Goal: Task Accomplishment & Management: Manage account settings

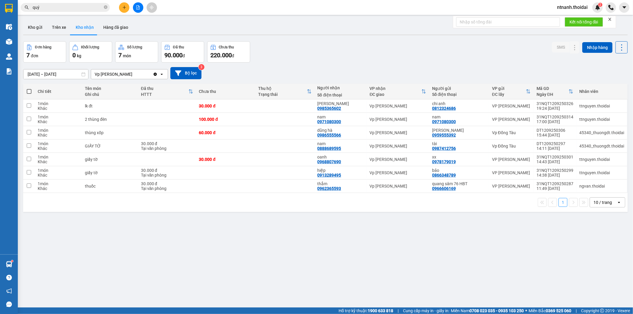
click at [82, 26] on button "Kho nhận" at bounding box center [85, 27] width 28 height 14
click at [286, 109] on td at bounding box center [284, 105] width 59 height 13
checkbox input "true"
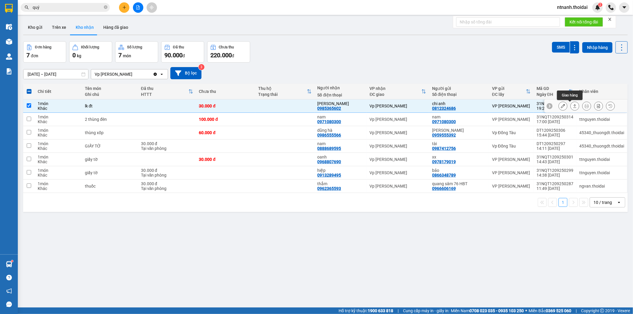
click at [573, 105] on icon at bounding box center [575, 106] width 4 height 4
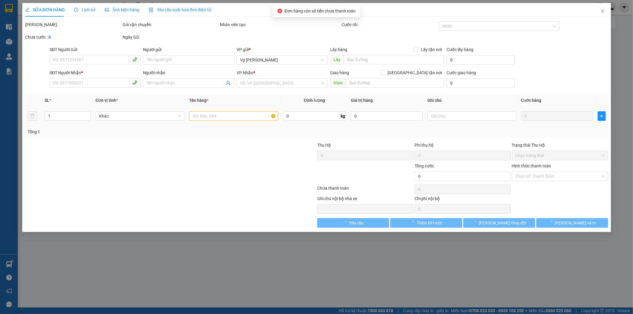
type input "0812324686"
type input "chi anh"
type input "0985365602"
type input "[PERSON_NAME]"
type input "30.000"
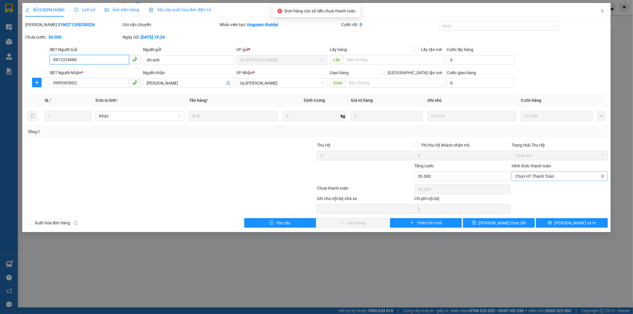
click at [526, 176] on span "Chọn HT Thanh Toán" at bounding box center [559, 176] width 89 height 9
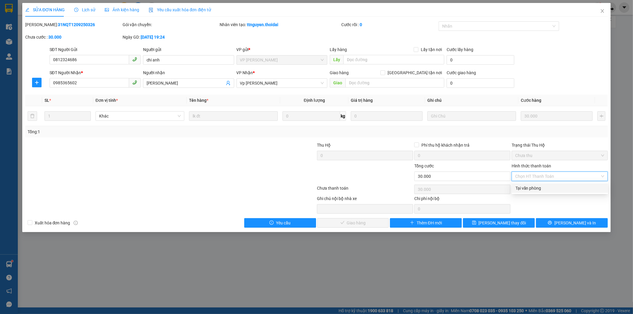
click at [259, 265] on div "SỬA ĐƠN HÀNG Lịch sử Ảnh kiện hàng Yêu cầu xuất hóa đơn điện tử Total Paid Fee …" at bounding box center [316, 157] width 633 height 314
click at [549, 178] on span "Chọn HT Thanh Toán" at bounding box center [559, 176] width 89 height 9
click at [561, 186] on div "Tại văn phòng" at bounding box center [560, 188] width 89 height 7
type input "0"
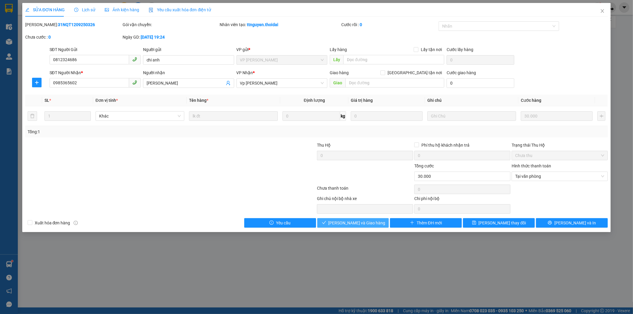
click at [364, 219] on button "[PERSON_NAME] và Giao hàng" at bounding box center [353, 223] width 72 height 10
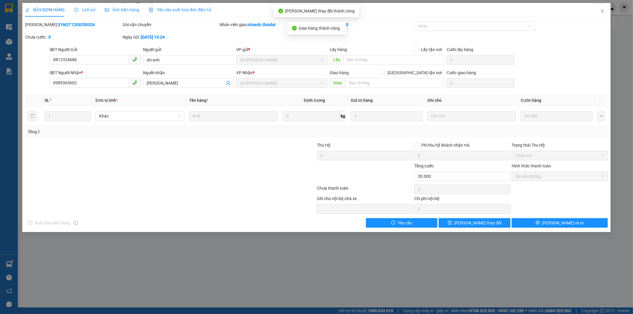
click at [524, 284] on div "SỬA ĐƠN HÀNG Lịch sử Ảnh kiện hàng Yêu cầu xuất hóa đơn điện tử Total Paid Fee …" at bounding box center [316, 157] width 633 height 314
drag, startPoint x: 250, startPoint y: 241, endPoint x: 245, endPoint y: 241, distance: 5.1
click at [250, 243] on div "SỬA ĐƠN HÀNG Lịch sử Ảnh kiện hàng Yêu cầu xuất hóa đơn điện tử Total Paid Fee …" at bounding box center [316, 157] width 633 height 314
click at [601, 11] on icon "close" at bounding box center [602, 11] width 5 height 5
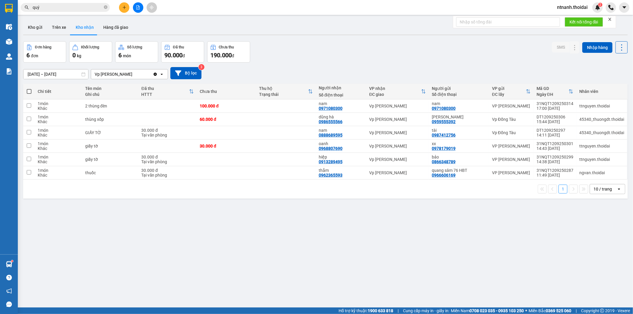
click at [92, 26] on button "Kho nhận" at bounding box center [85, 27] width 28 height 14
click at [292, 157] on td at bounding box center [286, 159] width 59 height 13
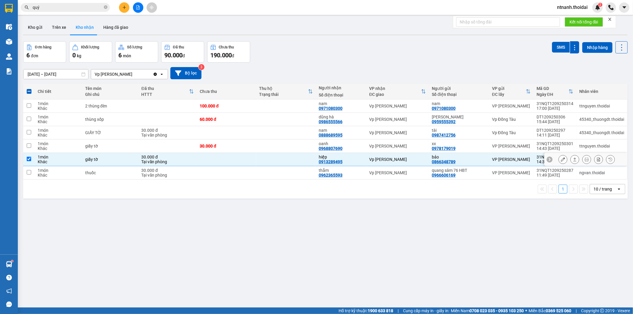
click at [571, 157] on button at bounding box center [575, 159] width 8 height 10
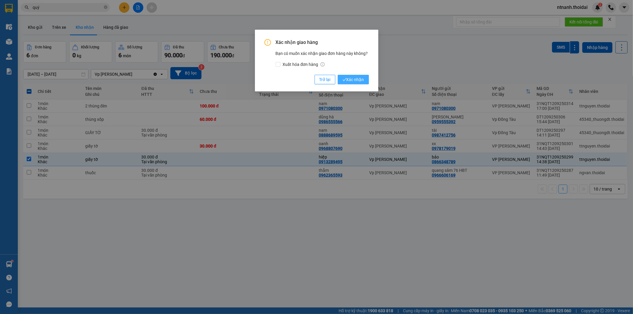
click at [355, 80] on span "Xác nhận" at bounding box center [354, 79] width 22 height 7
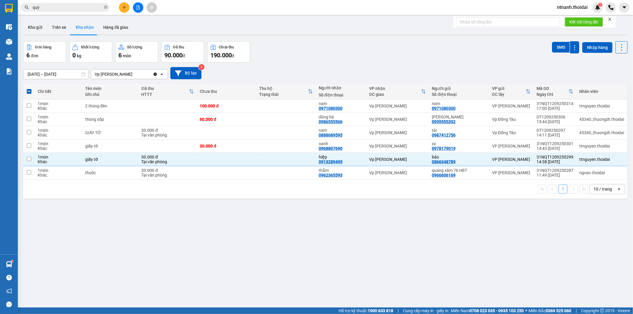
checkbox input "false"
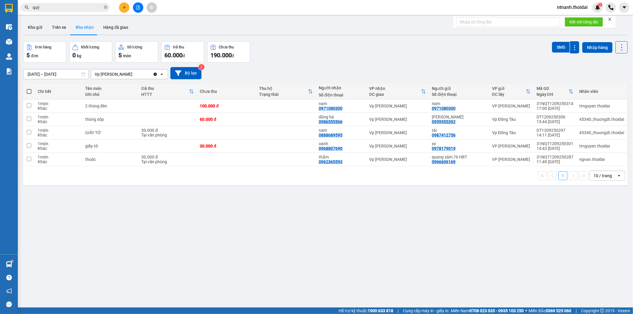
click at [350, 238] on div "ver 1.8.143 Kho gửi Trên xe Kho nhận Hàng đã giao Đơn hàng 5 đơn Khối lượng 0 k…" at bounding box center [326, 175] width 610 height 314
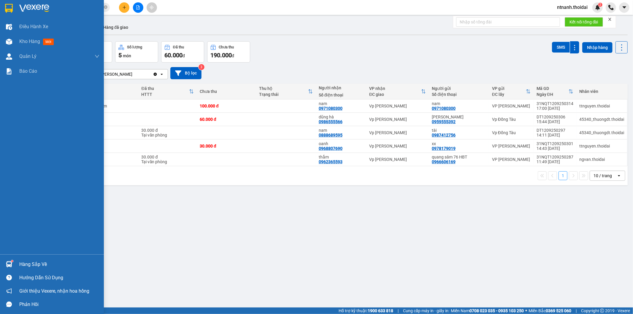
click at [4, 263] on div at bounding box center [9, 264] width 10 height 10
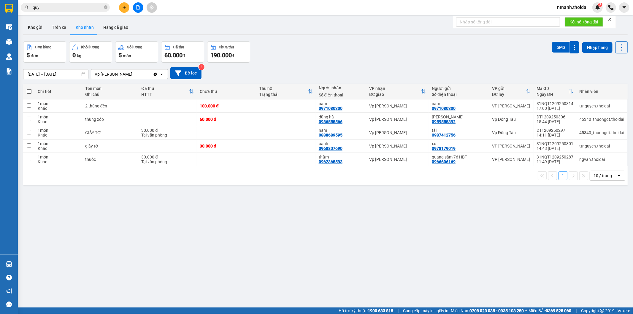
click at [324, 245] on section "Kết quả tìm kiếm ( 695 ) Bộ lọc Mã ĐH Trạng thái Món hàng Thu hộ Tổng cước Chưa…" at bounding box center [316, 157] width 633 height 314
click at [135, 119] on div "thùng xốp" at bounding box center [110, 119] width 50 height 5
checkbox input "true"
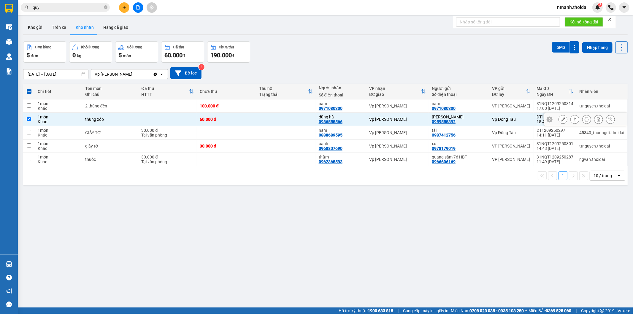
click at [573, 121] on icon at bounding box center [575, 119] width 4 height 4
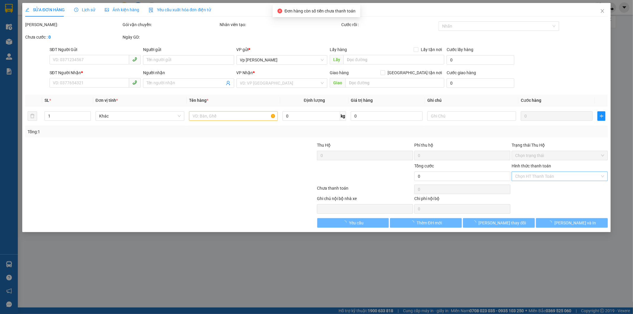
type input "0959555392"
type input "[PERSON_NAME]"
type input "0986555566"
type input "dũng hà"
type input "60.000"
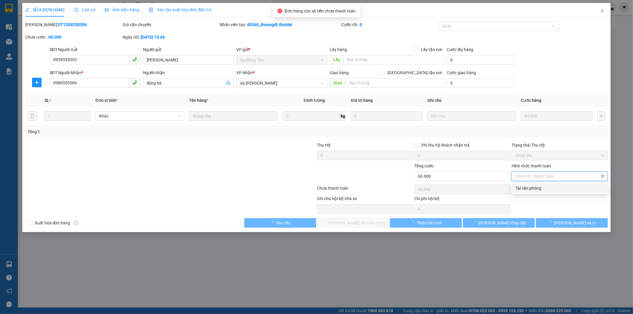
click at [545, 181] on input "Hình thức thanh toán" at bounding box center [557, 176] width 85 height 9
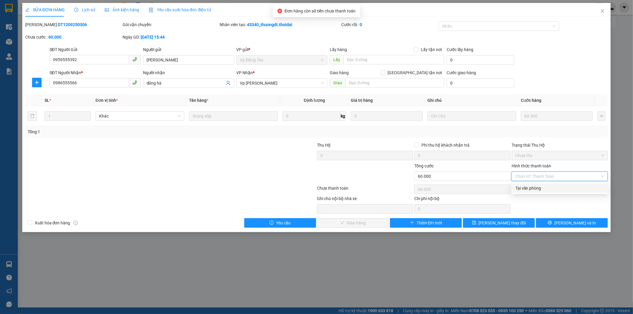
click at [544, 185] on div "Tại văn phòng" at bounding box center [560, 188] width 89 height 7
type input "0"
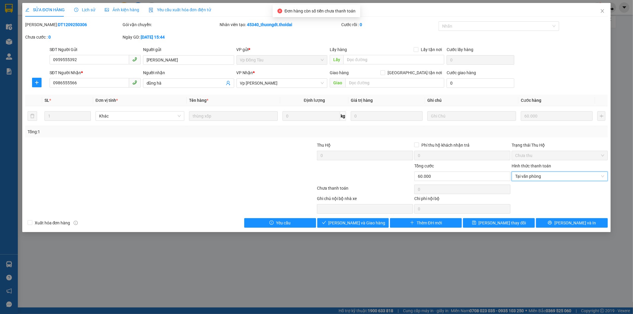
click at [378, 218] on div "Total Paid Fee 0 Total UnPaid Fee 60.000 Cash Collection Total Fee Mã ĐH: DT120…" at bounding box center [316, 124] width 583 height 206
click at [377, 221] on button "[PERSON_NAME] và Giao hàng" at bounding box center [353, 223] width 72 height 10
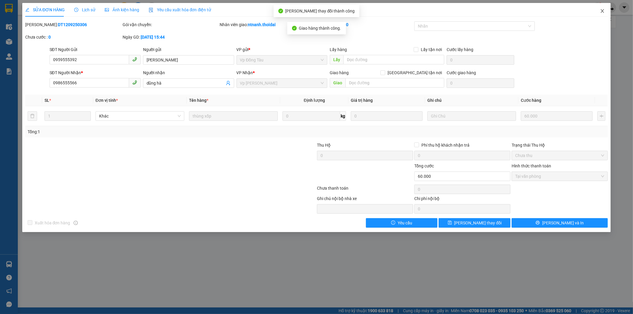
click at [602, 12] on icon "close" at bounding box center [602, 11] width 5 height 5
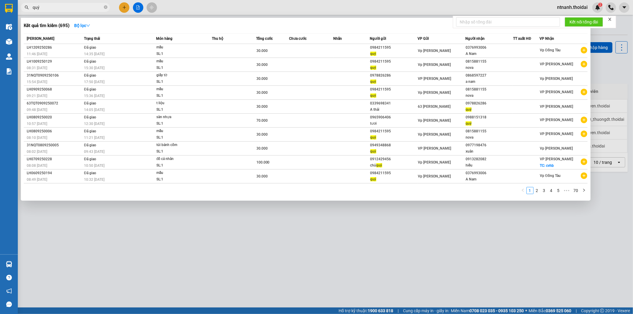
click at [62, 7] on input "quý" at bounding box center [68, 7] width 70 height 7
type input "q"
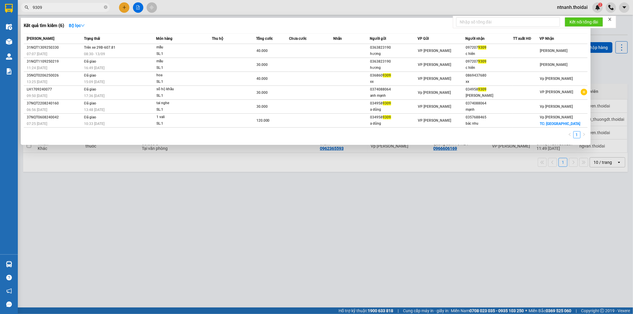
type input "9309"
drag, startPoint x: 61, startPoint y: 6, endPoint x: 304, endPoint y: 227, distance: 328.1
click at [308, 227] on div at bounding box center [316, 157] width 633 height 314
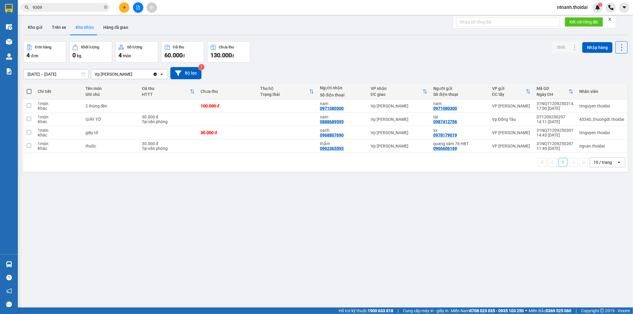
click at [68, 14] on div "Kết quả tìm kiếm ( 6 ) Bộ lọc Mã ĐH Trạng thái Món hàng Thu hộ Tổng cước Chưa c…" at bounding box center [316, 7] width 633 height 15
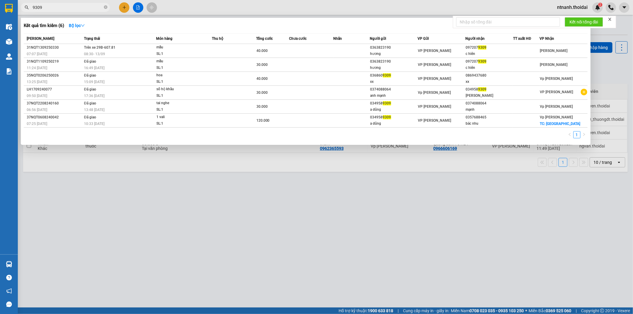
click at [68, 7] on input "9309" at bounding box center [68, 7] width 70 height 7
click at [315, 239] on div at bounding box center [316, 157] width 633 height 314
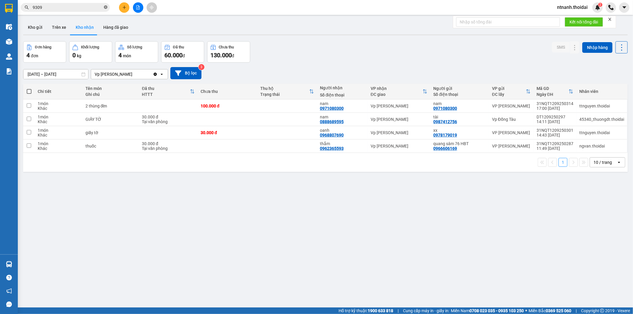
click at [105, 7] on icon "close-circle" at bounding box center [106, 7] width 4 height 4
click at [116, 9] on div at bounding box center [138, 7] width 45 height 10
click at [121, 8] on button at bounding box center [124, 7] width 10 height 10
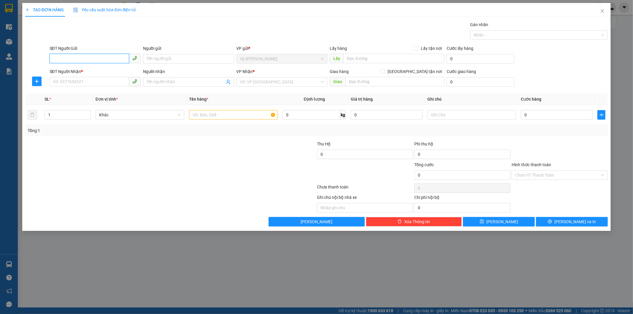
click at [82, 58] on input "SĐT Người Gửi" at bounding box center [90, 59] width 80 height 10
type input "0912189589"
click at [78, 70] on div "0912189589 - tâm" at bounding box center [95, 70] width 84 height 7
type input "tâm"
type input "0912189589"
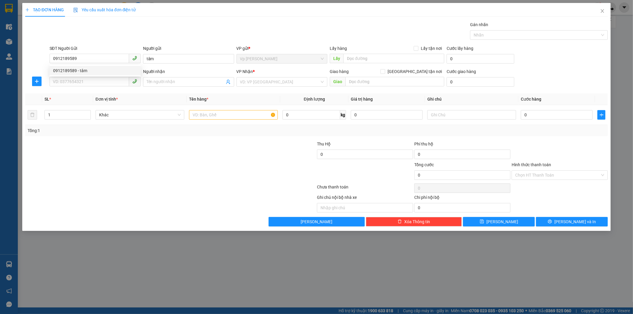
click at [74, 87] on div "SĐT Người Nhận * VD: 0377654321" at bounding box center [95, 78] width 91 height 21
click at [76, 84] on input "SĐT Người Nhận *" at bounding box center [90, 82] width 80 height 10
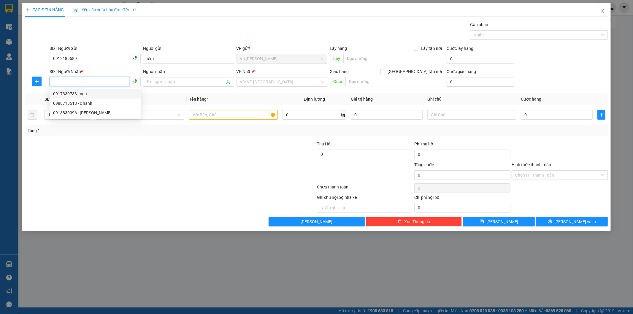
click at [96, 92] on div "0917330733 - nga" at bounding box center [95, 94] width 84 height 7
type input "0917330733"
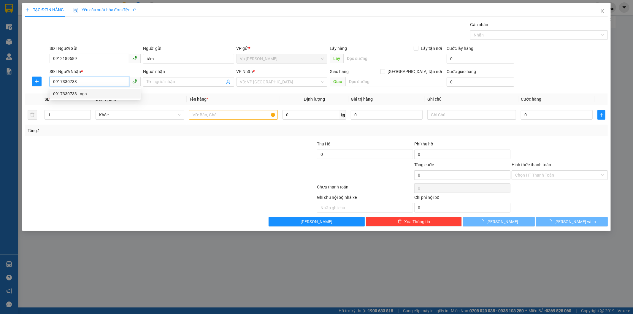
type input "nga"
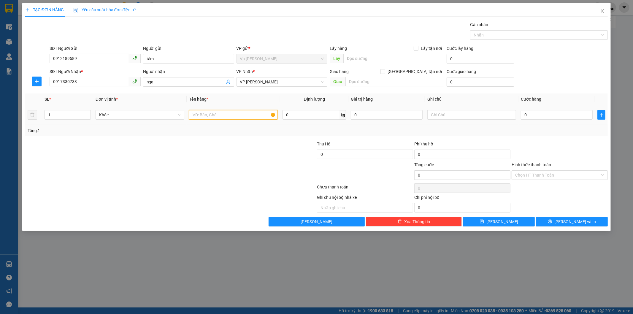
click at [234, 114] on input "text" at bounding box center [233, 115] width 89 height 10
type input "thùng xốp"
click at [560, 114] on input "0" at bounding box center [557, 115] width 72 height 10
type input "3"
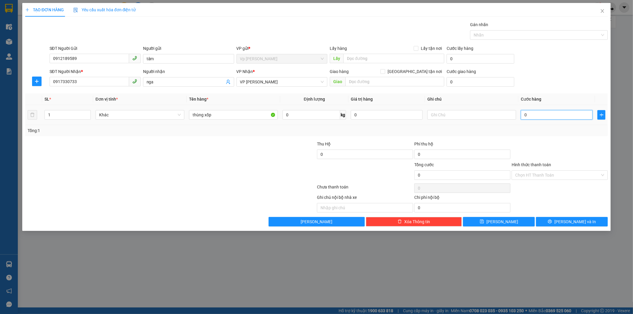
type input "3"
type input "30"
type input "30.000"
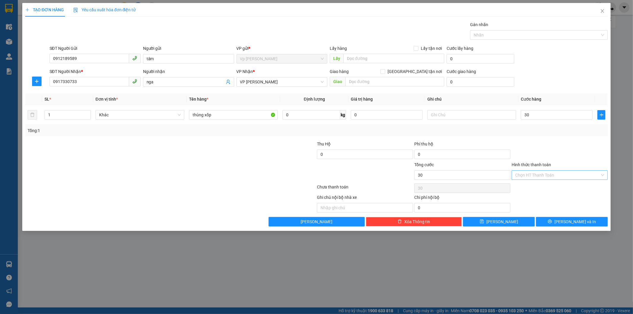
type input "30.000"
click at [542, 173] on input "Hình thức thanh toán" at bounding box center [557, 175] width 85 height 9
click at [549, 187] on div "Tại văn phòng" at bounding box center [560, 187] width 89 height 7
type input "0"
click at [575, 222] on span "[PERSON_NAME] và In" at bounding box center [576, 222] width 42 height 7
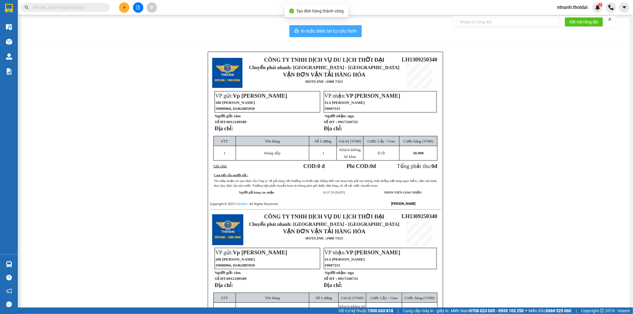
click at [339, 30] on span "In mẫu biên lai tự cấu hình" at bounding box center [329, 30] width 56 height 7
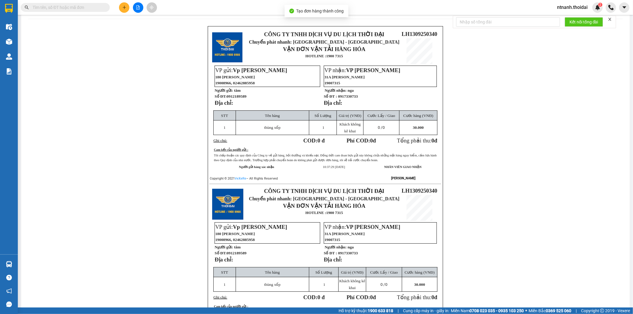
scroll to position [55, 0]
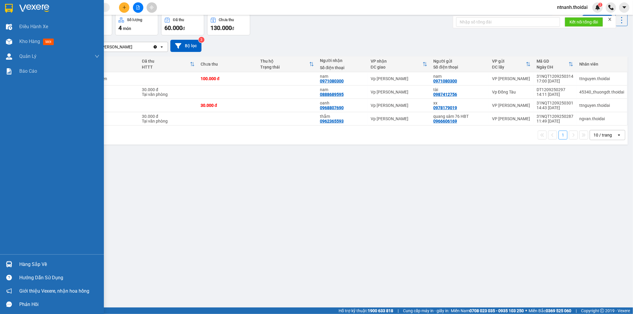
click at [14, 265] on div at bounding box center [9, 264] width 10 height 10
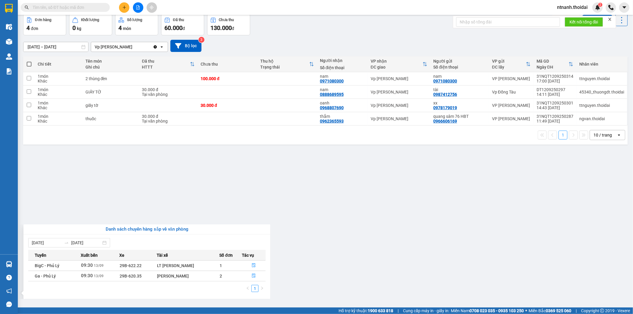
click at [290, 250] on section "Kết quả tìm kiếm ( 6 ) Bộ lọc Mã ĐH Trạng thái Món hàng Thu hộ Tổng cước Chưa c…" at bounding box center [316, 157] width 633 height 314
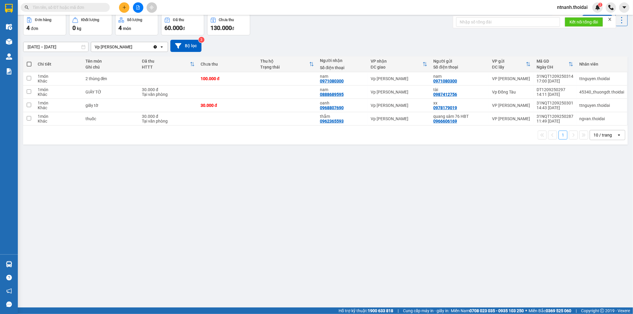
click at [126, 8] on icon "plus" at bounding box center [124, 7] width 4 height 4
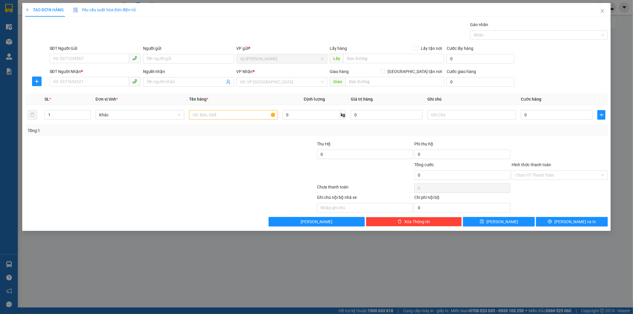
click at [81, 53] on div "SĐT Người Gửi" at bounding box center [95, 49] width 91 height 9
click at [81, 57] on input "SĐT Người Gửi" at bounding box center [90, 59] width 80 height 10
type input "0906332886"
click at [86, 70] on div "0906332886 - bs Thủy" at bounding box center [95, 70] width 84 height 7
type input "bs Thủy"
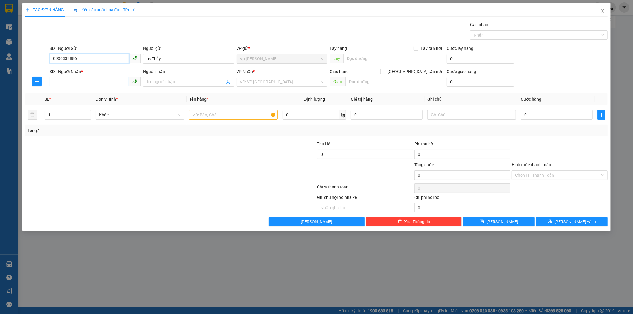
type input "0906332886"
click at [87, 82] on input "SĐT Người Nhận *" at bounding box center [90, 82] width 80 height 10
click at [69, 95] on div "0969678791 - [GEOGRAPHIC_DATA]" at bounding box center [95, 94] width 84 height 7
type input "0969678791"
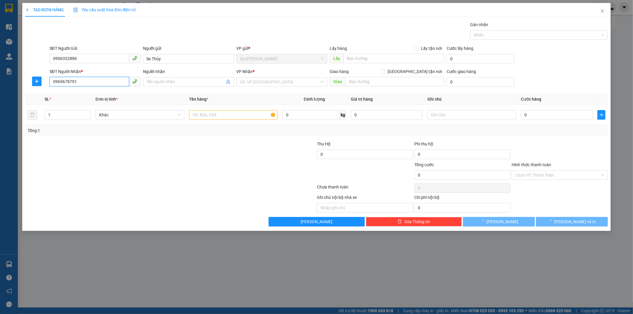
type input "Việt Anh"
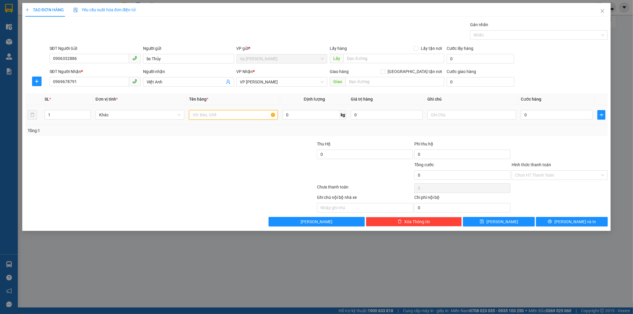
click at [205, 115] on input "text" at bounding box center [233, 115] width 89 height 10
type input "mẫu"
click at [557, 115] on input "0" at bounding box center [557, 115] width 72 height 10
click at [572, 218] on button "[PERSON_NAME] và In" at bounding box center [572, 222] width 72 height 10
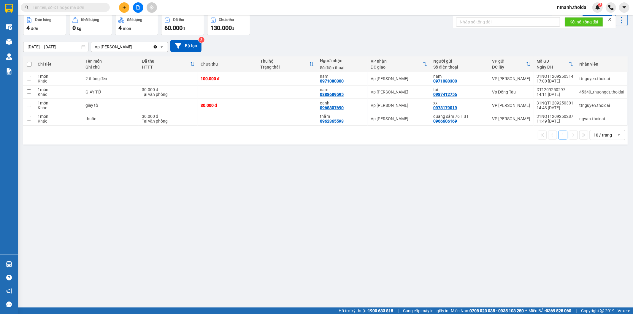
click at [41, 7] on button "Kho gửi" at bounding box center [35, 0] width 24 height 14
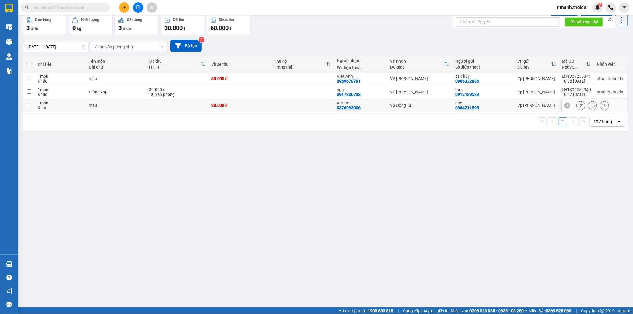
click at [189, 112] on td at bounding box center [177, 105] width 62 height 13
checkbox input "true"
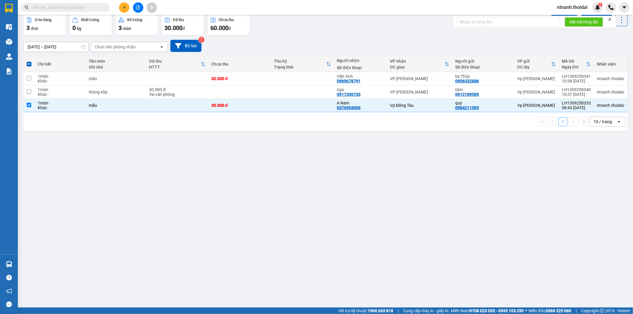
click at [568, 26] on button "Lên hàng" at bounding box center [564, 20] width 27 height 11
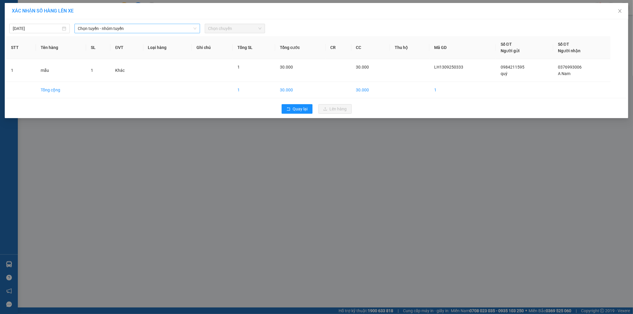
click at [134, 27] on span "Chọn tuyến - nhóm tuyến" at bounding box center [137, 28] width 118 height 9
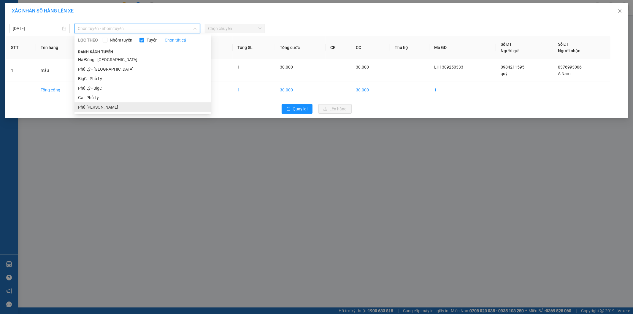
click at [105, 105] on li "Phủ [PERSON_NAME]" at bounding box center [143, 107] width 137 height 10
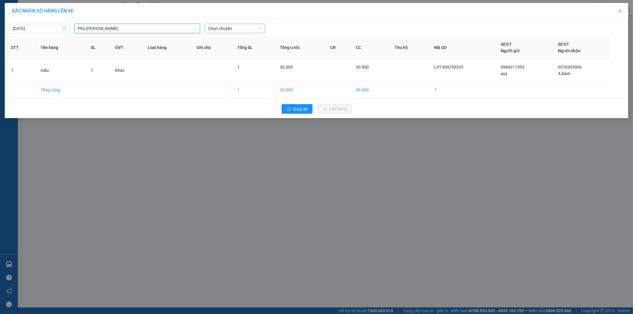
click at [249, 27] on span "Chọn chuyến" at bounding box center [234, 28] width 53 height 9
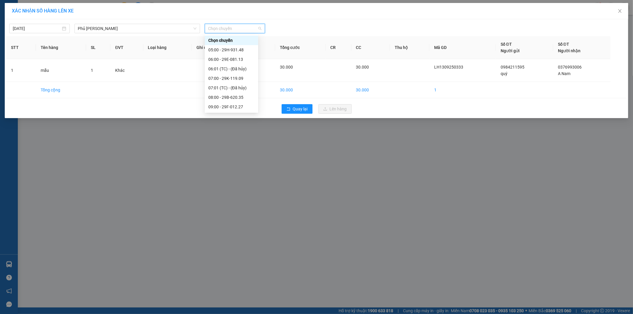
click at [244, 113] on div "10:00 - 29F-012.82" at bounding box center [231, 116] width 46 height 7
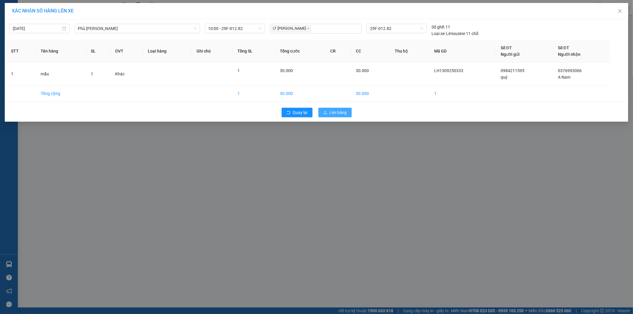
click at [337, 117] on button "Lên hàng" at bounding box center [335, 113] width 33 height 10
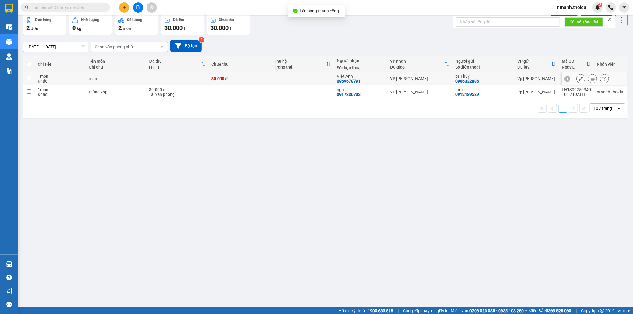
click at [105, 81] on div "mẫu" at bounding box center [116, 78] width 55 height 5
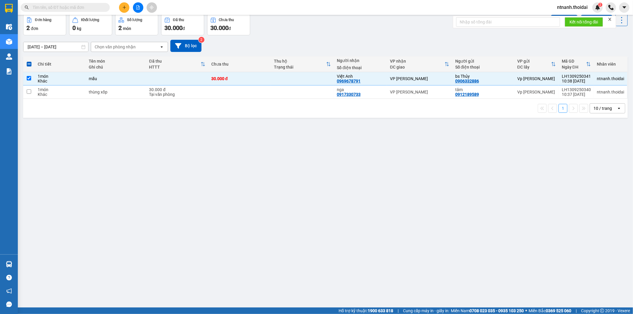
click at [143, 279] on div "ver 1.8.143 Kho gửi Trên xe Kho nhận Hàng đã giao Đơn hàng 2 đơn Khối lượng 0 k…" at bounding box center [326, 147] width 610 height 314
click at [59, 79] on div "1 món" at bounding box center [60, 76] width 45 height 5
checkbox input "false"
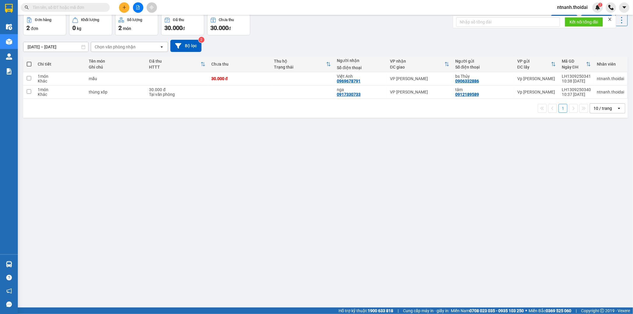
click at [72, 7] on button "Kho nhận" at bounding box center [85, 0] width 28 height 14
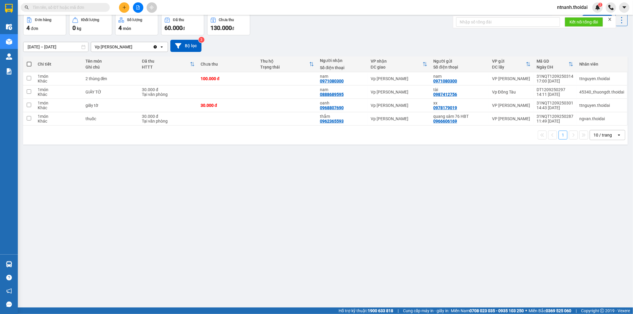
click at [45, 2] on div "Kết quả tìm kiếm ( 6 ) Bộ lọc Mã ĐH Trạng thái Món hàng Thu hộ Tổng cước Chưa c…" at bounding box center [58, 7] width 116 height 10
click at [45, 4] on input "text" at bounding box center [68, 7] width 70 height 7
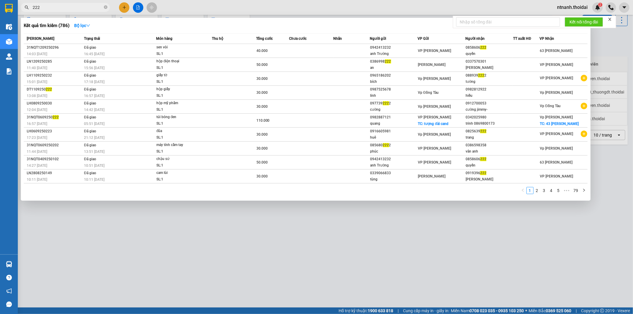
type input "222"
drag, startPoint x: 367, startPoint y: 244, endPoint x: 358, endPoint y: 254, distance: 12.8
click at [367, 244] on div at bounding box center [316, 157] width 633 height 314
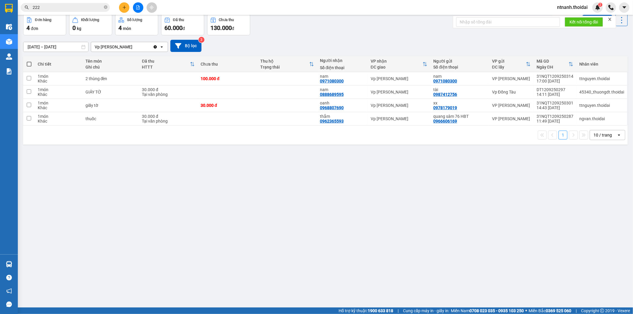
click at [153, 262] on div "ver 1.8.143 Kho gửi Trên xe Kho nhận Hàng đã giao Đơn hàng 4 đơn Khối lượng 0 k…" at bounding box center [326, 147] width 610 height 314
click at [73, 78] on div "ver 1.8.143 Kho gửi Trên xe Kho nhận Hàng đã giao Đơn hàng 4 đơn Khối lượng 0 k…" at bounding box center [326, 147] width 610 height 314
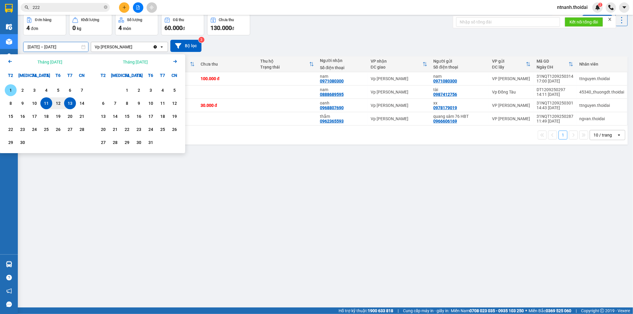
click at [10, 94] on div "1" at bounding box center [11, 90] width 8 height 7
click at [68, 52] on input "[DATE] – / /" at bounding box center [55, 47] width 65 height 10
click at [74, 107] on div "13" at bounding box center [70, 103] width 8 height 7
type input "[DATE] – [DATE]"
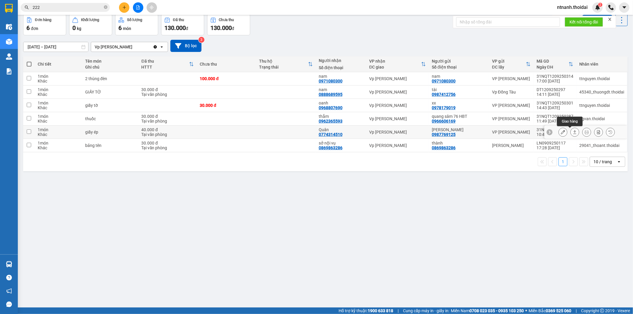
click at [571, 137] on button at bounding box center [575, 132] width 8 height 10
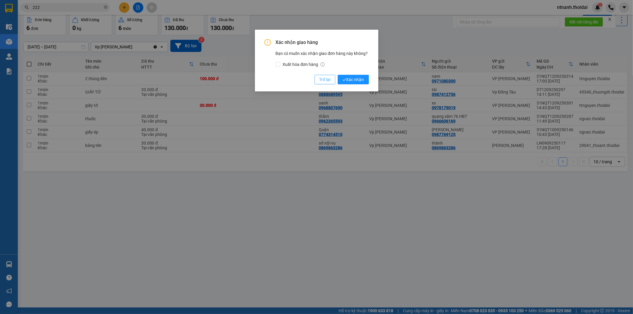
click at [334, 80] on button "Trở lại" at bounding box center [325, 80] width 21 height 10
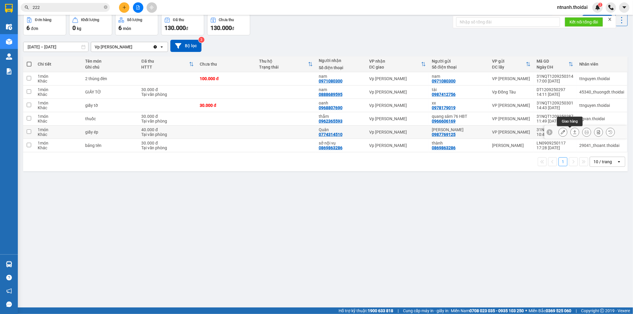
click at [573, 134] on icon at bounding box center [575, 132] width 4 height 4
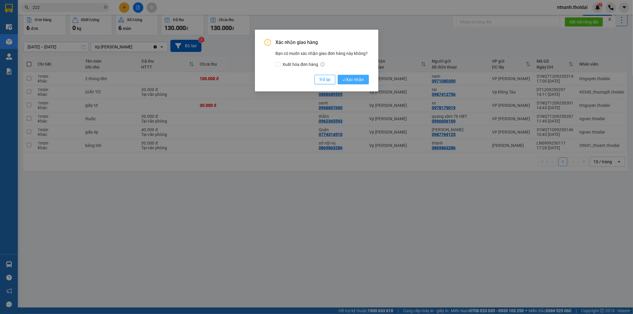
click at [363, 78] on span "Xác nhận" at bounding box center [354, 79] width 22 height 7
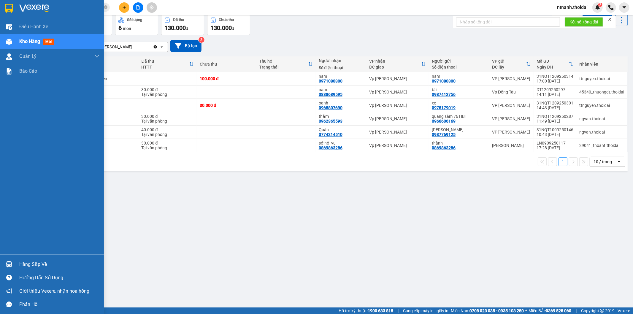
click at [26, 262] on div "Hàng sắp về" at bounding box center [59, 264] width 80 height 9
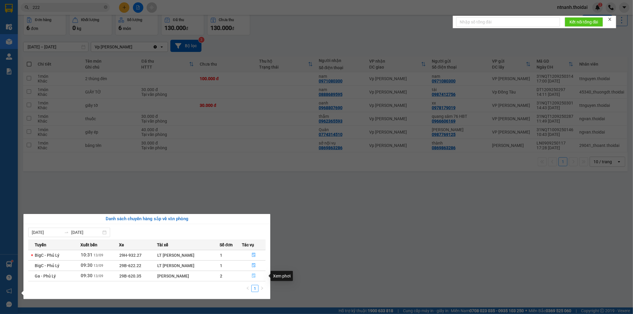
click at [256, 278] on button "button" at bounding box center [254, 276] width 23 height 10
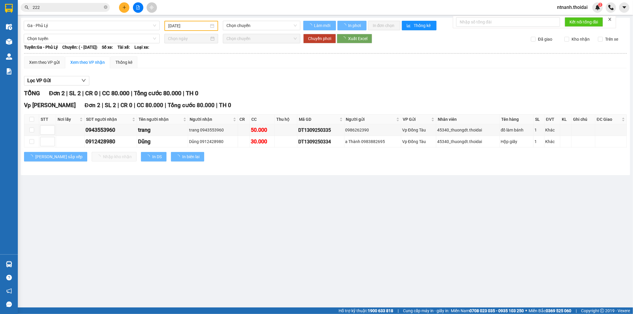
type input "[DATE]"
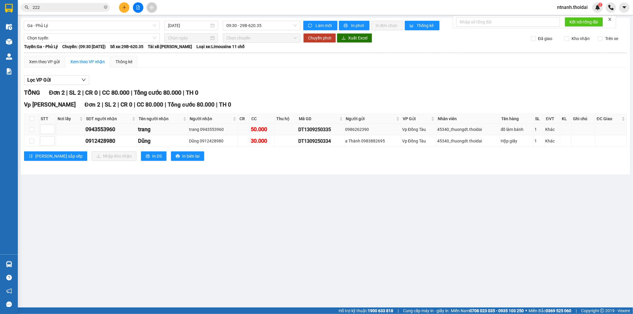
click at [36, 129] on td at bounding box center [31, 130] width 15 height 12
click at [35, 129] on td at bounding box center [31, 130] width 15 height 12
click at [33, 129] on input "checkbox" at bounding box center [31, 129] width 5 height 5
checkbox input "true"
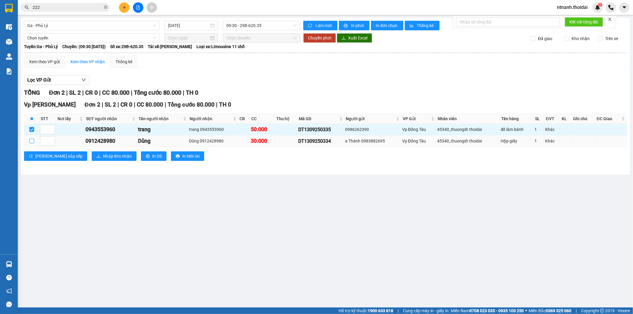
click at [32, 142] on input "checkbox" at bounding box center [31, 141] width 5 height 5
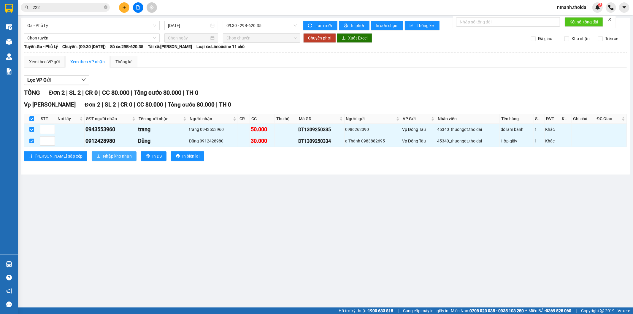
click at [92, 160] on button "Nhập kho nhận" at bounding box center [114, 156] width 45 height 10
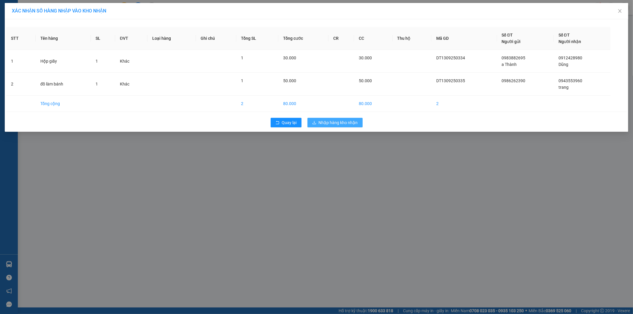
click at [320, 119] on button "Nhập hàng kho nhận" at bounding box center [335, 123] width 55 height 10
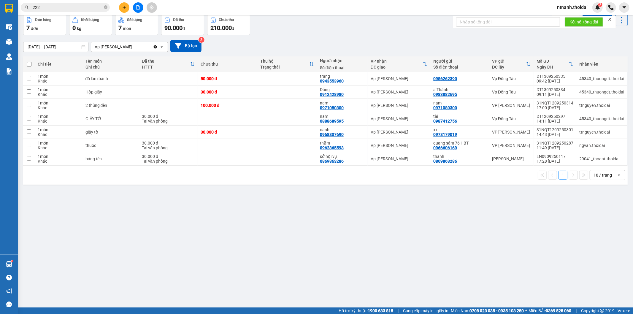
click at [73, 7] on button "Kho nhận" at bounding box center [85, 0] width 28 height 14
click at [62, 7] on button "Trên xe" at bounding box center [59, 0] width 24 height 14
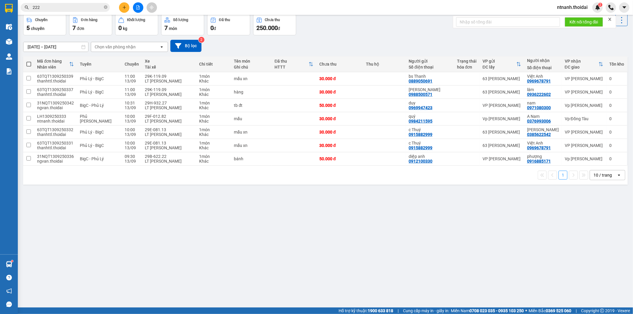
click at [83, 7] on button "Kho nhận" at bounding box center [85, 0] width 28 height 14
type input "[DATE] – [DATE]"
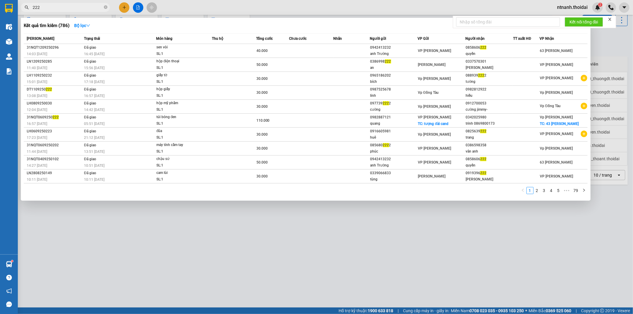
click at [45, 10] on input "222" at bounding box center [68, 7] width 70 height 7
type input "2"
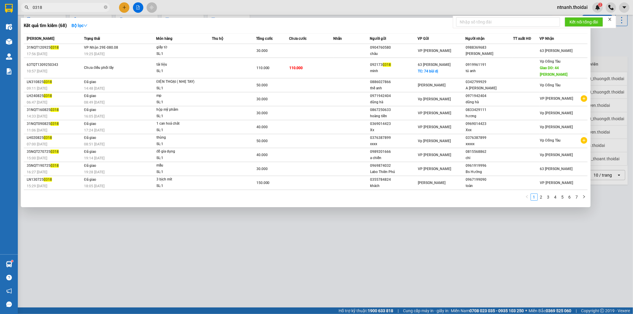
type input "0318"
click at [575, 303] on div at bounding box center [316, 157] width 633 height 314
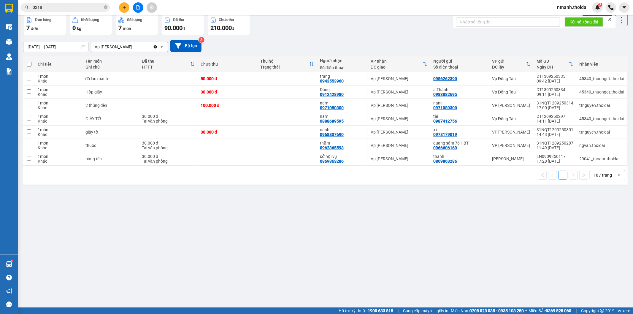
click at [291, 288] on div "ver 1.8.143 Kho gửi Trên xe Kho nhận Hàng đã giao Đơn hàng 7 đơn Khối lượng 0 k…" at bounding box center [326, 147] width 610 height 314
click at [64, 7] on button "Trên xe" at bounding box center [59, 0] width 24 height 14
type input "[DATE] – [DATE]"
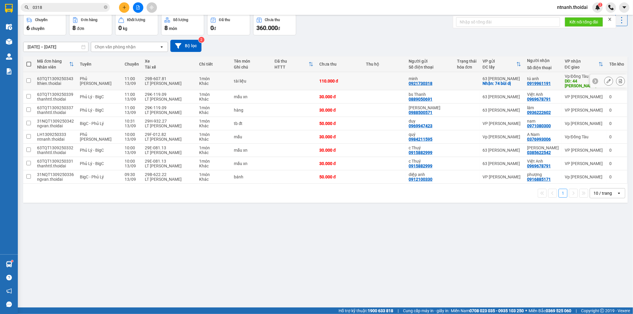
click at [165, 81] on div "29B-607.81" at bounding box center [169, 78] width 48 height 5
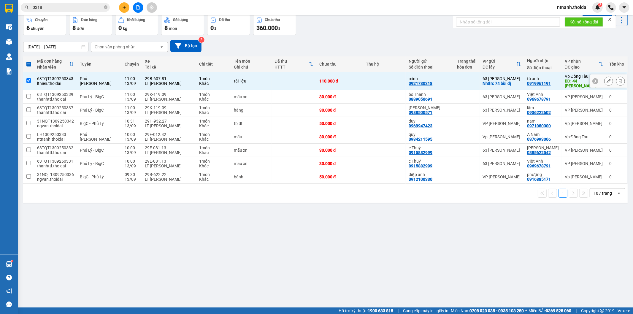
click at [607, 83] on icon at bounding box center [609, 81] width 4 height 4
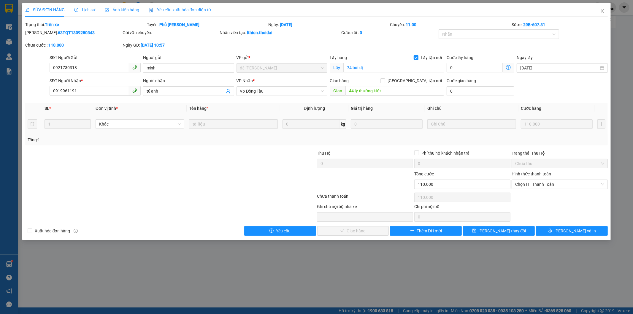
click at [86, 9] on span "Lịch sử" at bounding box center [84, 9] width 21 height 5
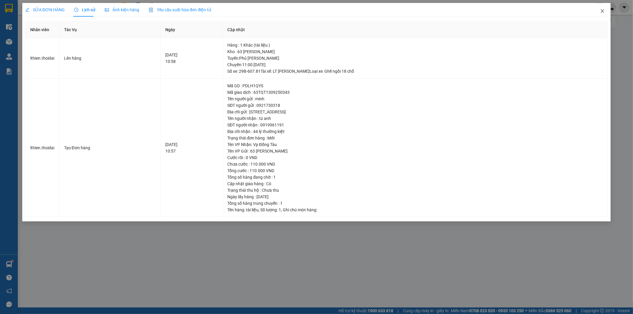
click at [606, 10] on span "Close" at bounding box center [602, 11] width 17 height 17
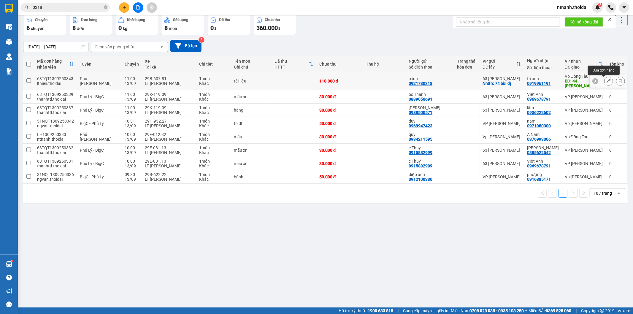
click at [607, 83] on icon at bounding box center [609, 81] width 4 height 4
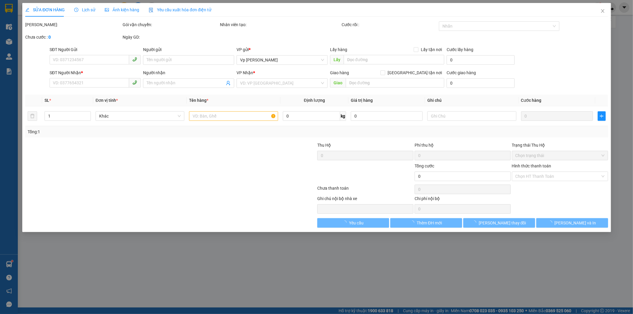
type input "0921730318"
type input "minh"
checkbox input "true"
type input "74 bùi dị"
type input "0919961191"
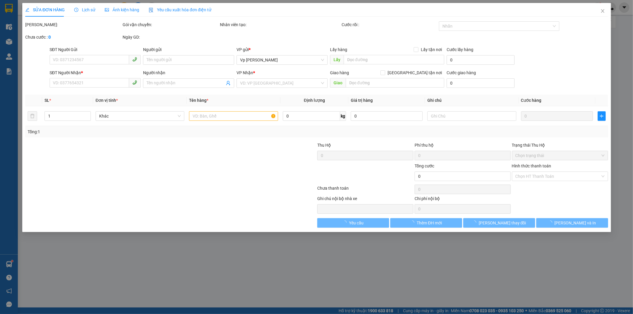
type input "tú anh"
type input "44 lý thường kiệt"
type input "110.000"
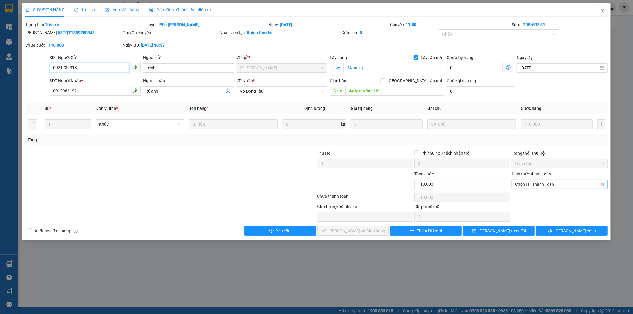
click at [539, 184] on span "Chọn HT Thanh Toán" at bounding box center [559, 184] width 89 height 9
click at [536, 194] on div "Tại văn phòng" at bounding box center [560, 196] width 89 height 7
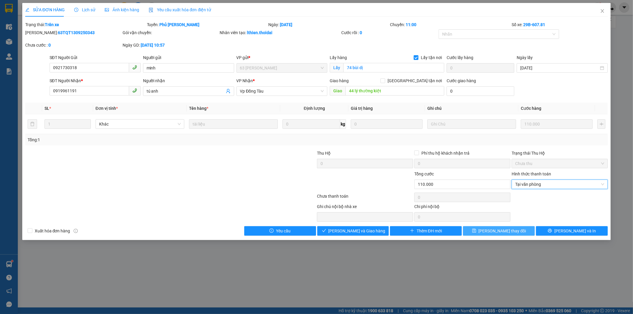
click at [507, 229] on span "[PERSON_NAME] thay đổi" at bounding box center [503, 231] width 48 height 7
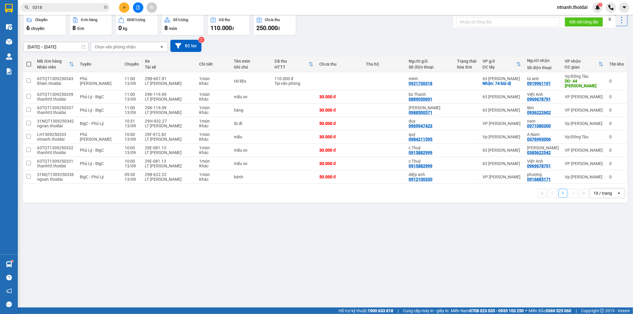
click at [92, 7] on button "Kho nhận" at bounding box center [85, 0] width 28 height 14
type input "[DATE] – [DATE]"
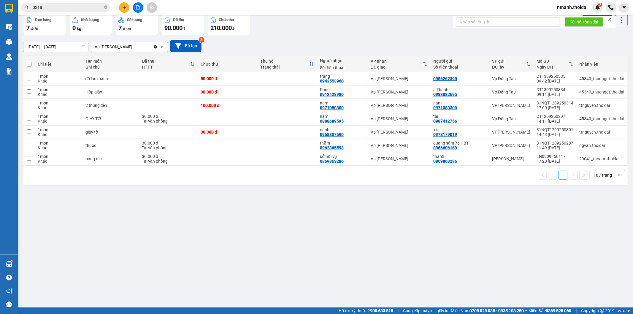
click at [41, 7] on button "Kho gửi" at bounding box center [35, 0] width 24 height 14
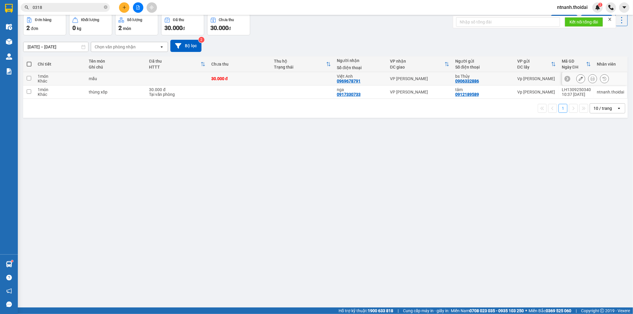
click at [123, 81] on div "mẫu" at bounding box center [116, 78] width 55 height 5
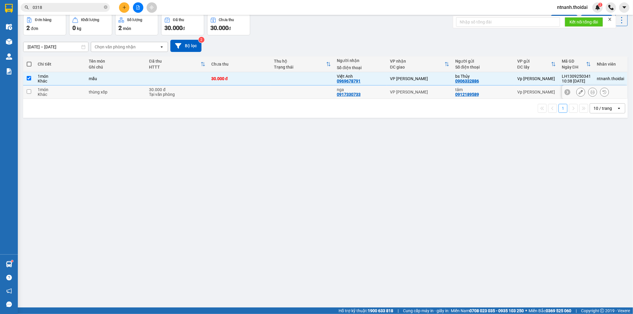
click at [124, 94] on div "thùng xốp" at bounding box center [116, 92] width 55 height 5
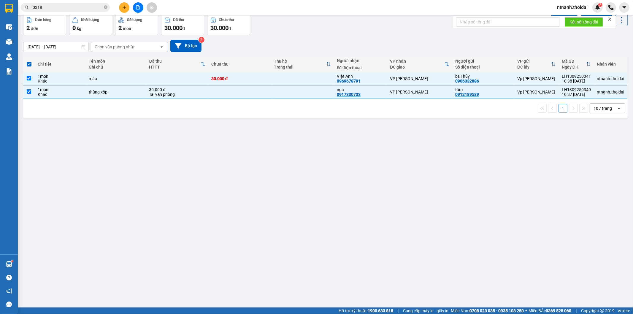
click at [559, 26] on button "Lên hàng" at bounding box center [564, 20] width 27 height 11
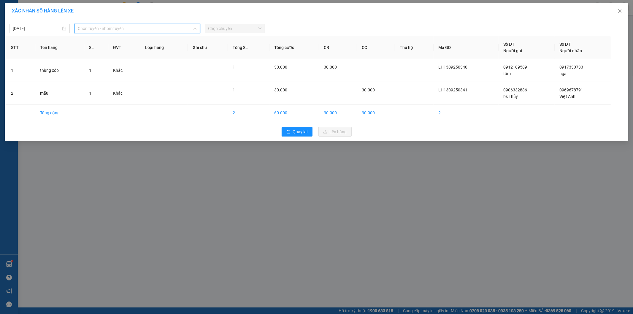
drag, startPoint x: 148, startPoint y: 33, endPoint x: 142, endPoint y: 31, distance: 5.8
click at [148, 33] on div "Chọn tuyến - nhóm tuyến" at bounding box center [138, 29] width 126 height 10
click at [170, 31] on div "Chọn tuyến - nhóm tuyến" at bounding box center [138, 29] width 126 height 10
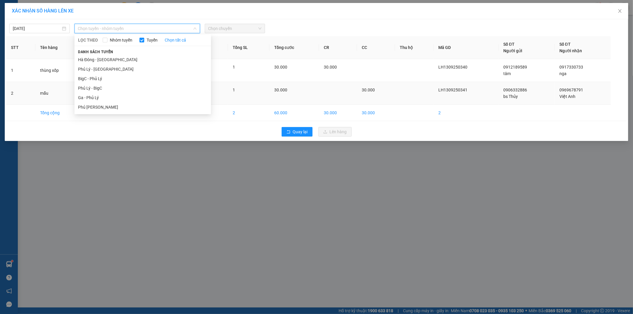
drag, startPoint x: 112, startPoint y: 87, endPoint x: 147, endPoint y: 91, distance: 35.9
click at [112, 87] on li "Phủ Lý - BigC" at bounding box center [143, 88] width 137 height 10
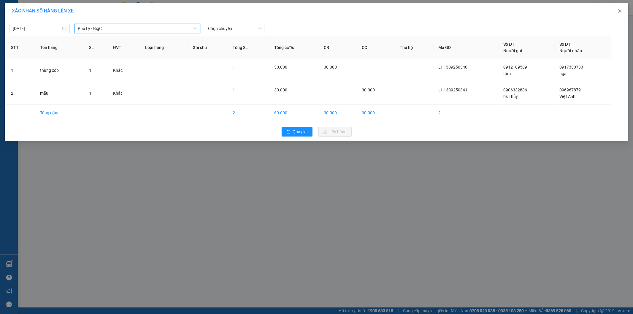
click at [232, 26] on span "Chọn chuyến" at bounding box center [234, 28] width 53 height 9
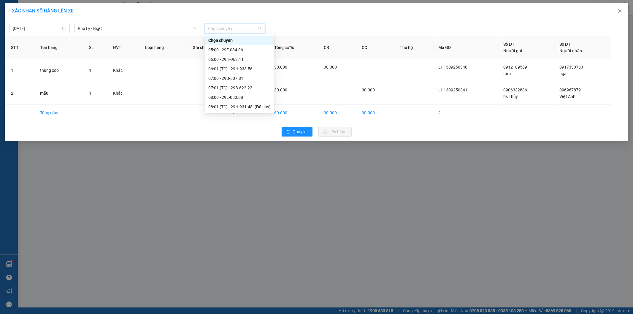
click at [231, 132] on div "11:00 - 29K-119.09" at bounding box center [239, 135] width 62 height 7
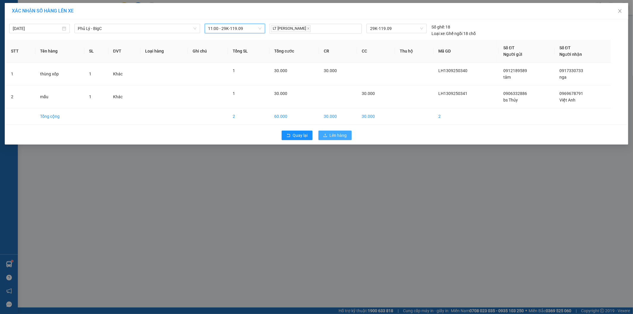
click at [338, 136] on span "Lên hàng" at bounding box center [338, 135] width 17 height 7
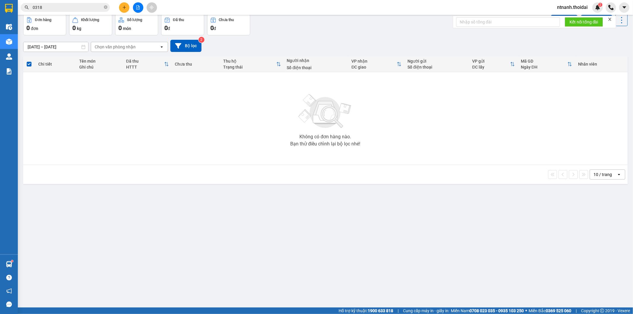
click at [78, 7] on button "Kho nhận" at bounding box center [85, 0] width 28 height 14
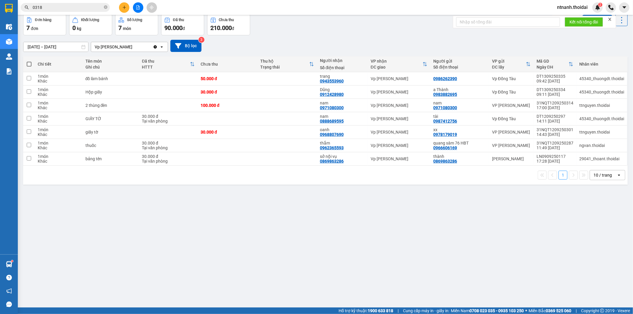
click at [66, 7] on button "Trên xe" at bounding box center [59, 0] width 24 height 14
type input "[DATE] – [DATE]"
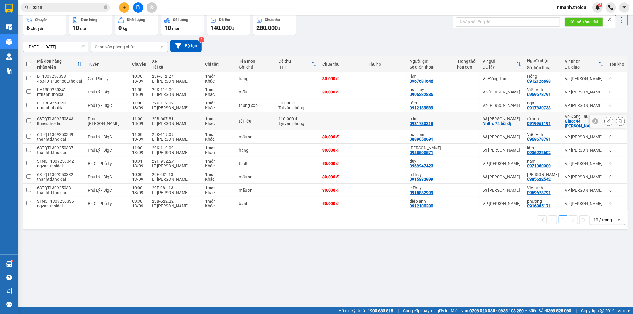
click at [547, 126] on div "0919961191" at bounding box center [539, 123] width 24 height 5
click at [350, 271] on div "ver 1.8.143 Kho gửi Trên xe Kho nhận Hàng đã giao Chuyến 6 chuyến Đơn hàng 10 đ…" at bounding box center [326, 147] width 610 height 314
click at [285, 300] on div "ver 1.8.143 Kho gửi Trên xe Kho nhận Hàng đã giao Chuyến 6 chuyến Đơn hàng 10 đ…" at bounding box center [326, 147] width 610 height 314
click at [38, 7] on button "Kho gửi" at bounding box center [35, 0] width 24 height 14
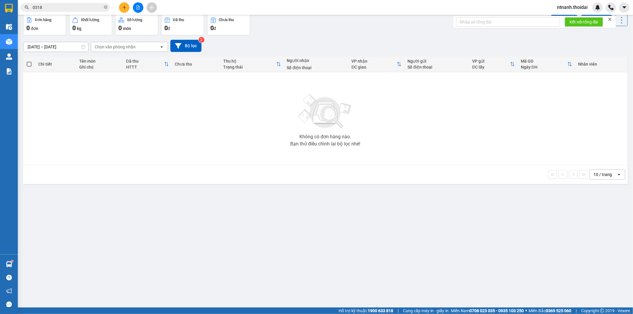
click at [66, 7] on button "Trên xe" at bounding box center [59, 0] width 24 height 14
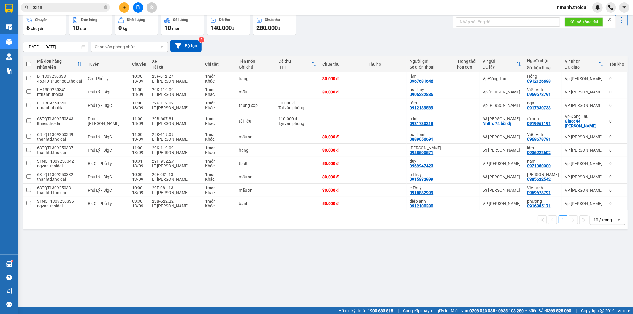
click at [94, 7] on button "Kho nhận" at bounding box center [85, 0] width 28 height 14
type input "[DATE] – [DATE]"
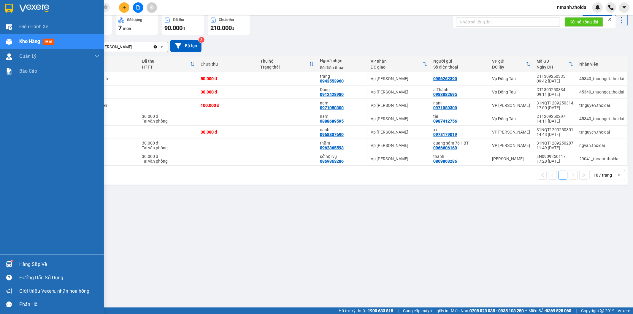
click at [12, 274] on div at bounding box center [9, 278] width 10 height 10
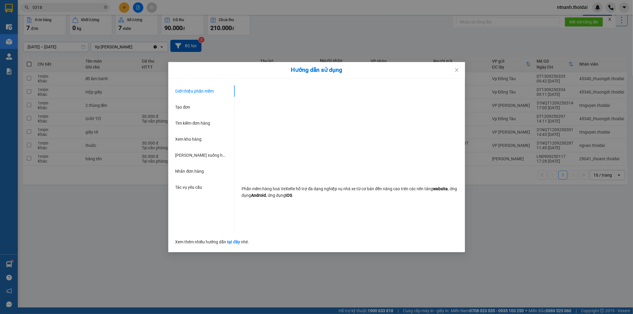
click at [18, 266] on div "Hướng dẫn sử dụng Giới thiệu phần mềm Tạo đơn Tìm kiếm đơn hàng Xem kho hàng Lê…" at bounding box center [316, 157] width 633 height 314
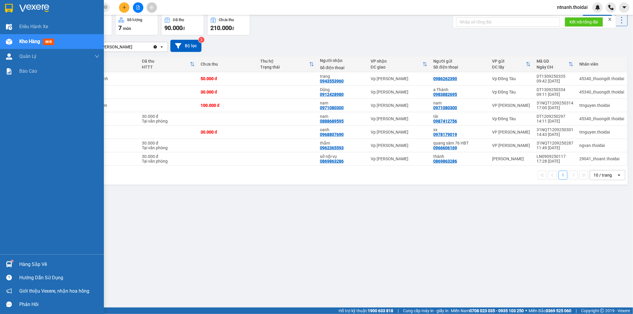
click at [37, 260] on div "Hàng sắp về Hướng dẫn sử dụng Giới thiệu Vexere, nhận hoa hồng Phản hồi" at bounding box center [52, 282] width 104 height 57
click at [37, 260] on div "Hàng sắp về" at bounding box center [59, 264] width 80 height 9
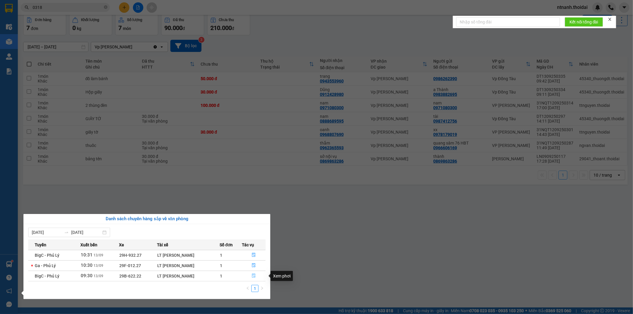
click at [254, 274] on button "button" at bounding box center [254, 276] width 23 height 10
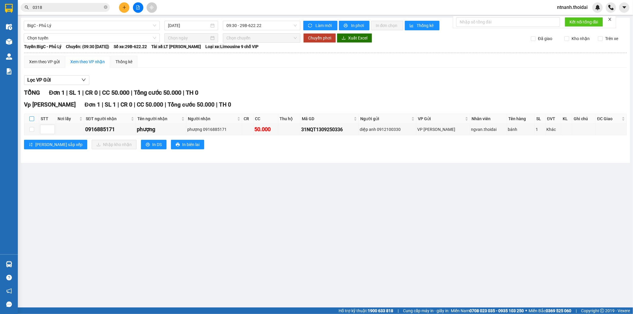
click at [32, 117] on input "checkbox" at bounding box center [31, 118] width 5 height 5
checkbox input "true"
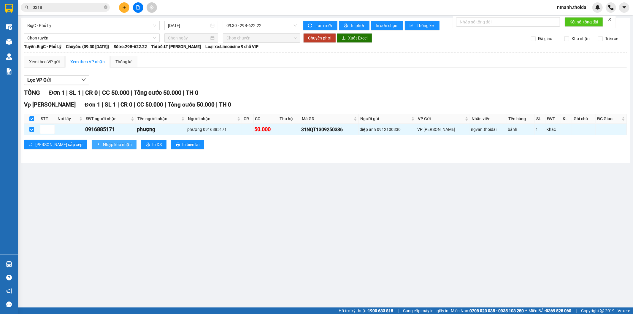
click at [103, 143] on span "Nhập kho nhận" at bounding box center [117, 144] width 29 height 7
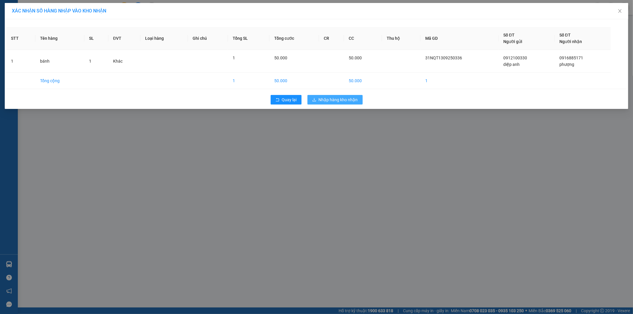
click at [346, 98] on span "Nhập hàng kho nhận" at bounding box center [338, 100] width 39 height 7
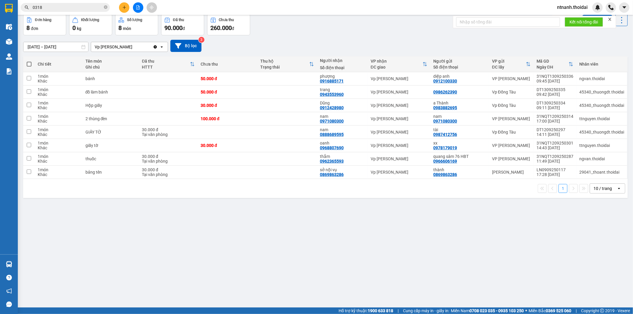
click at [263, 256] on div "ver 1.8.143 Kho gửi Trên xe Kho nhận Hàng đã giao Đơn hàng 8 đơn Khối lượng 0 k…" at bounding box center [326, 147] width 610 height 314
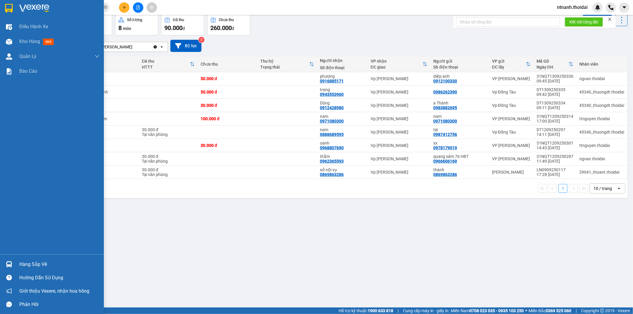
click at [16, 262] on div "Hàng sắp về" at bounding box center [52, 264] width 104 height 13
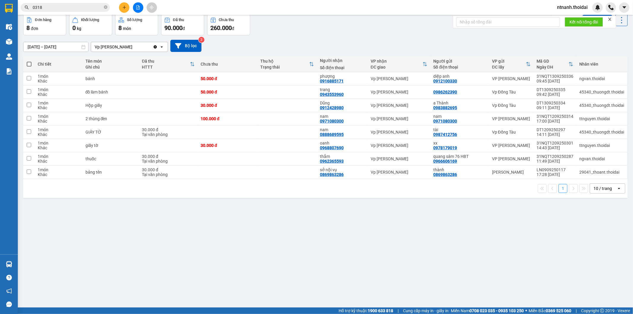
click at [368, 275] on section "Kết quả tìm kiếm ( 68 ) Bộ lọc Mã ĐH Trạng thái Món hàng Thu hộ Tổng cước Chưa …" at bounding box center [316, 157] width 633 height 314
drag, startPoint x: 42, startPoint y: 19, endPoint x: 40, endPoint y: 30, distance: 11.2
click at [42, 20] on div "ver 1.8.143 Kho gửi Trên xe Kho nhận Hàng đã giao Đơn hàng 8 đơn Khối lượng 0 k…" at bounding box center [326, 147] width 610 height 314
click at [40, 7] on button "Kho gửi" at bounding box center [35, 0] width 24 height 14
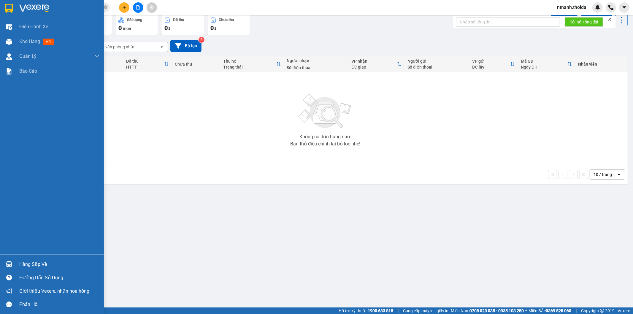
click at [37, 263] on div "Hàng sắp về" at bounding box center [59, 264] width 80 height 9
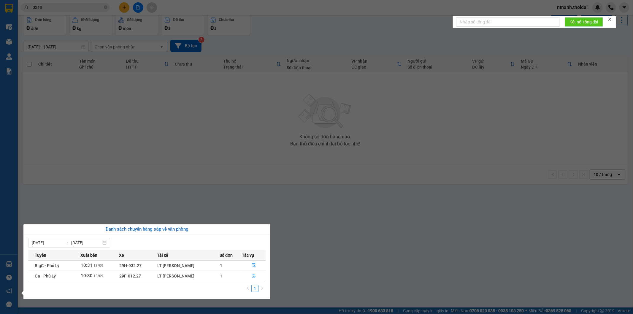
click at [361, 281] on section "Kết quả tìm kiếm ( 68 ) Bộ lọc Mã ĐH Trạng thái Món hàng Thu hộ Tổng cước Chưa …" at bounding box center [316, 157] width 633 height 314
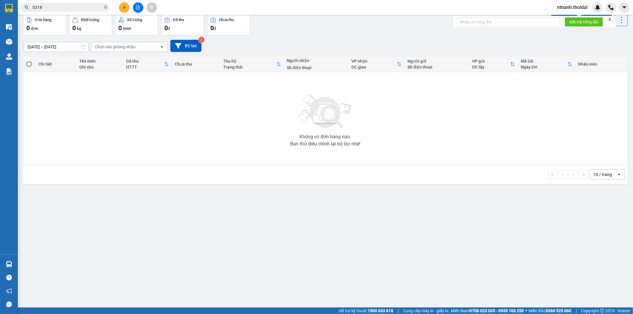
click at [63, 7] on button "Trên xe" at bounding box center [59, 0] width 24 height 14
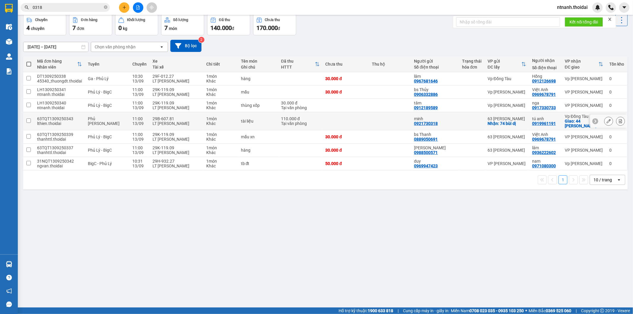
click at [605, 126] on button at bounding box center [609, 121] width 8 height 10
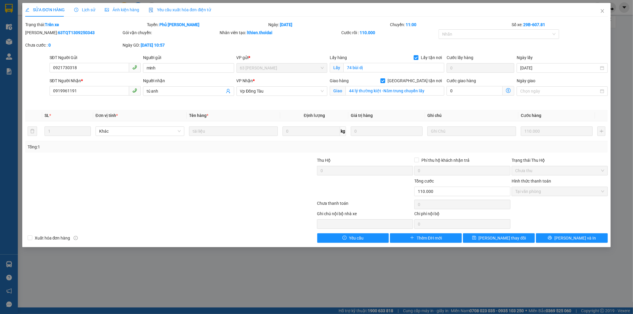
click at [85, 10] on span "Lịch sử" at bounding box center [84, 9] width 21 height 5
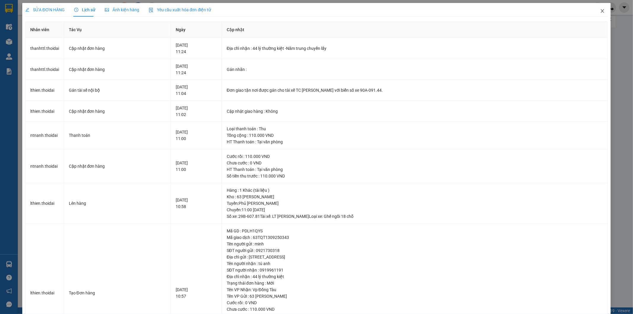
click at [600, 8] on span "Close" at bounding box center [602, 11] width 17 height 17
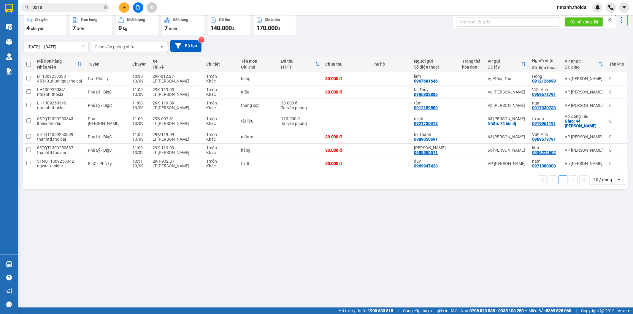
click at [385, 227] on div "ver 1.8.143 Kho gửi Trên xe Kho nhận Hàng đã giao Chuyến 4 chuyến Đơn hàng 7 đơ…" at bounding box center [326, 147] width 610 height 314
click at [105, 7] on button "Hàng đã giao" at bounding box center [116, 0] width 34 height 14
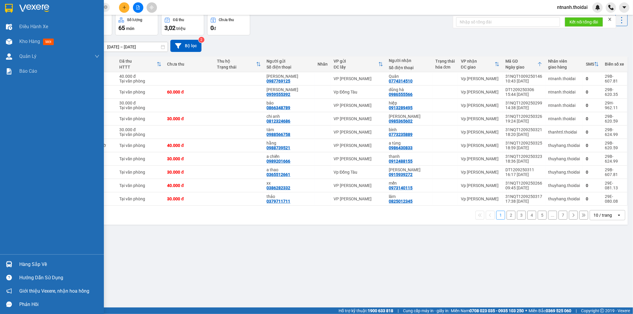
drag, startPoint x: 9, startPoint y: 262, endPoint x: 42, endPoint y: 268, distance: 33.4
click at [10, 262] on img at bounding box center [9, 264] width 6 height 6
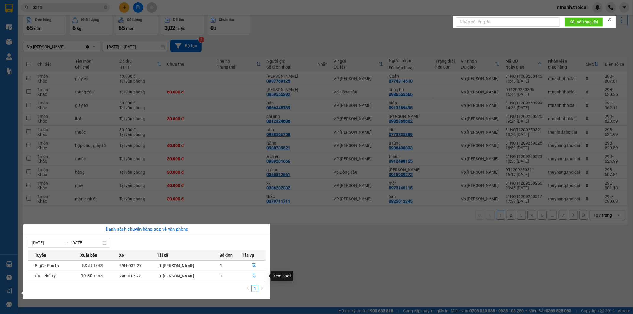
click at [253, 278] on icon "file-done" at bounding box center [254, 276] width 4 height 4
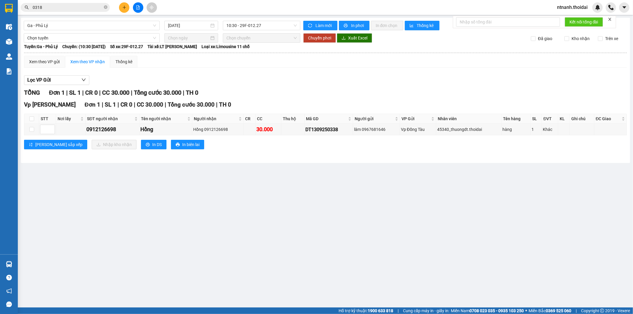
click at [28, 117] on th at bounding box center [31, 119] width 15 height 10
click at [33, 120] on input "checkbox" at bounding box center [31, 118] width 5 height 5
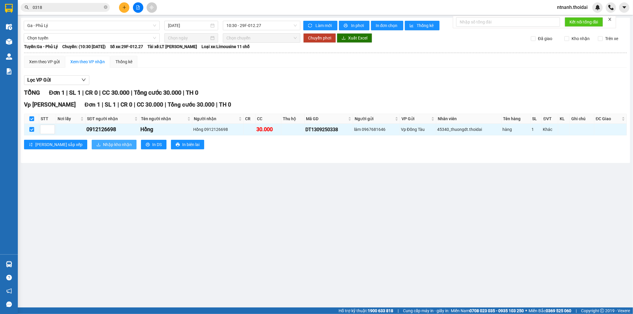
click at [92, 140] on button "Nhập kho nhận" at bounding box center [114, 145] width 45 height 10
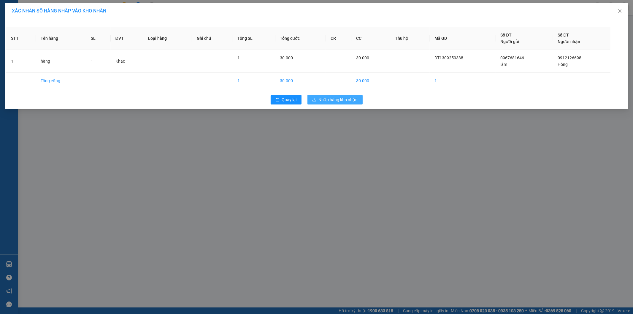
click at [322, 96] on button "Nhập hàng kho nhận" at bounding box center [335, 100] width 55 height 10
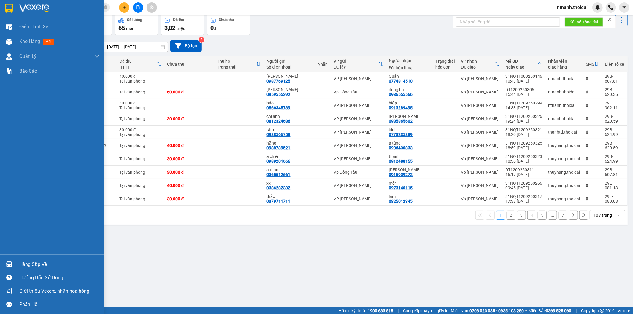
click at [19, 265] on div "Hàng sắp về" at bounding box center [52, 264] width 104 height 13
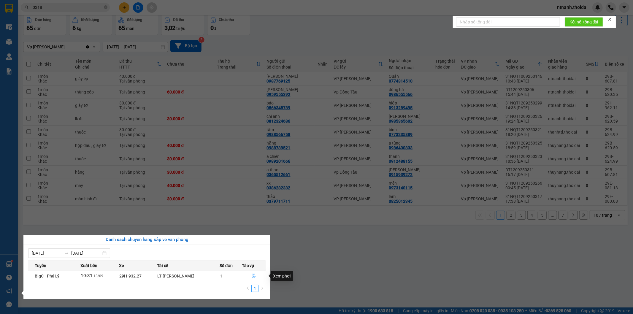
click at [334, 282] on section "Kết quả tìm kiếm ( 68 ) Bộ lọc Mã ĐH Trạng thái Món hàng Thu hộ Tổng cước Chưa …" at bounding box center [316, 157] width 633 height 314
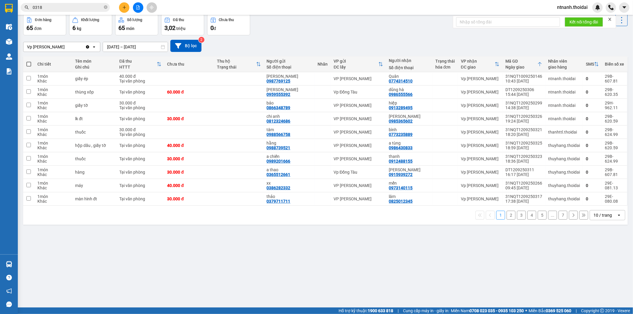
click at [80, 7] on button "Kho nhận" at bounding box center [85, 0] width 28 height 14
